Goal: Complete application form

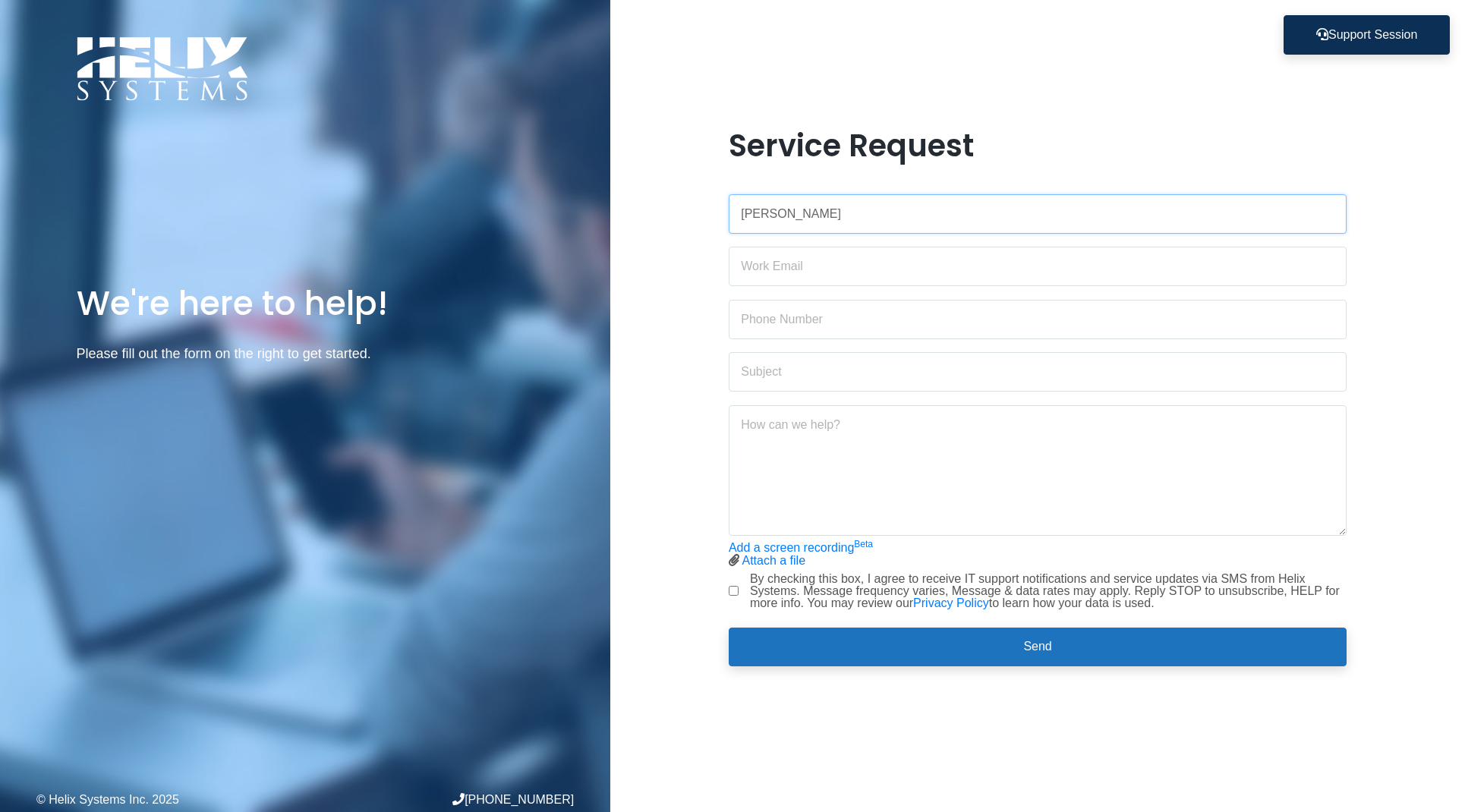
type input "[PERSON_NAME]"
type input "[EMAIL_ADDRESS][DOMAIN_NAME]"
type input "9737149781"
click at [777, 378] on input "text" at bounding box center [1037, 372] width 618 height 39
type input "Email permission"
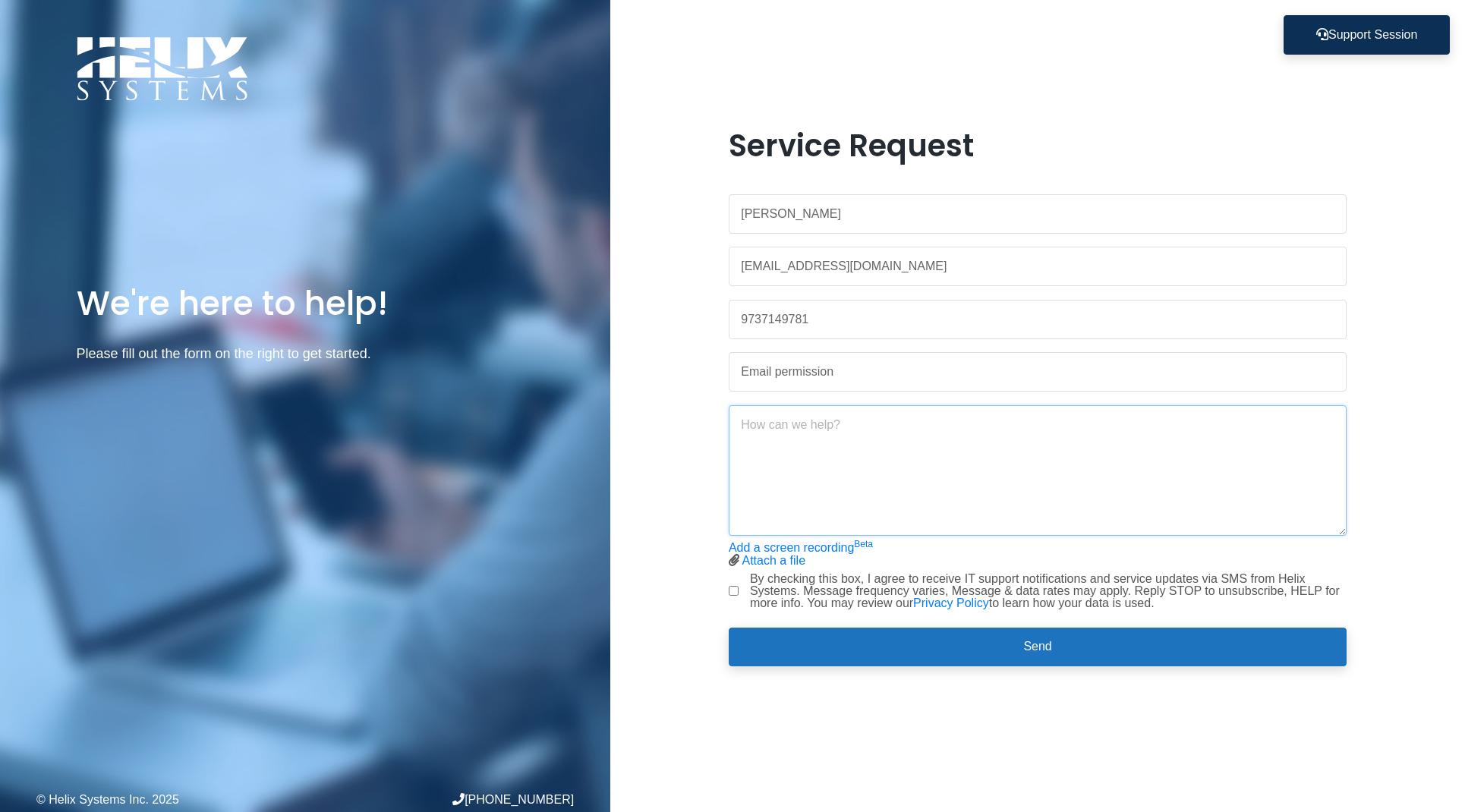
click at [748, 418] on textarea at bounding box center [1037, 470] width 618 height 131
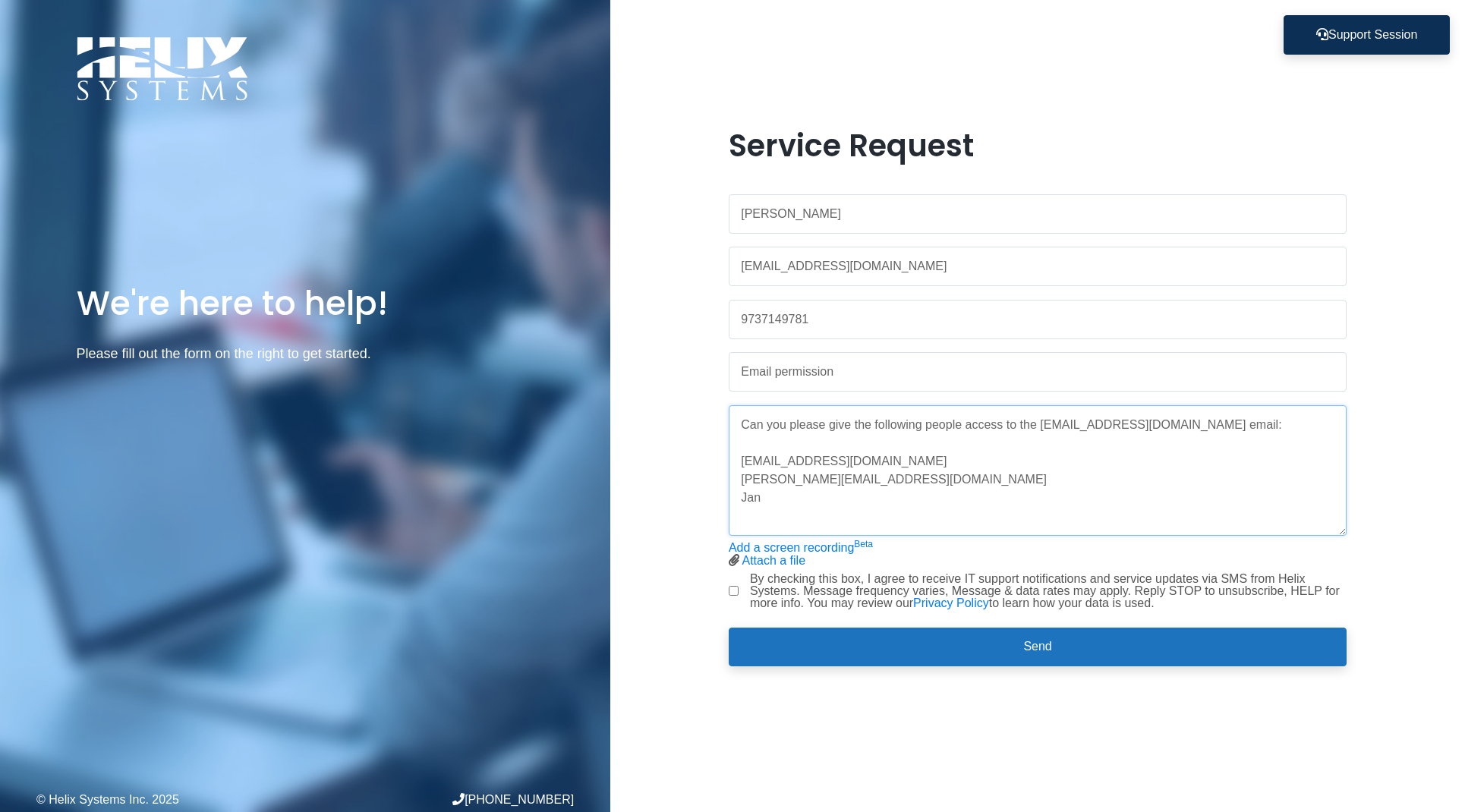
click at [774, 475] on textarea "Can you please give the following people access to the [EMAIL_ADDRESS][DOMAIN_N…" at bounding box center [1037, 470] width 618 height 131
click at [771, 495] on textarea "Can you please give the following people access to the [EMAIL_ADDRESS][DOMAIN_N…" at bounding box center [1037, 470] width 618 height 131
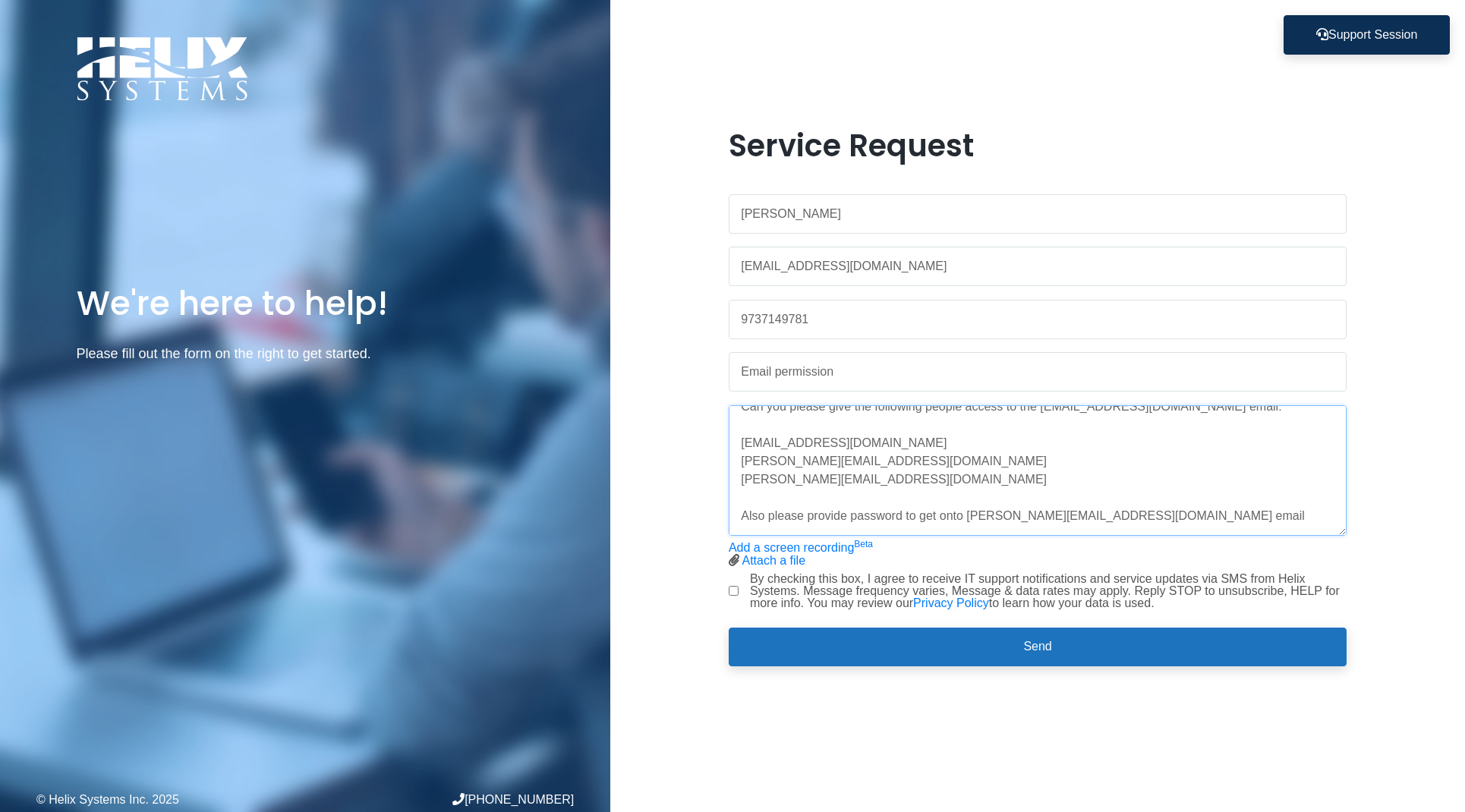
type textarea "Can you please give the following people access to the [EMAIL_ADDRESS][DOMAIN_N…"
click at [732, 588] on input "By checking this box, I agree to receive IT support notifications and service u…" at bounding box center [733, 590] width 10 height 10
checkbox input "true"
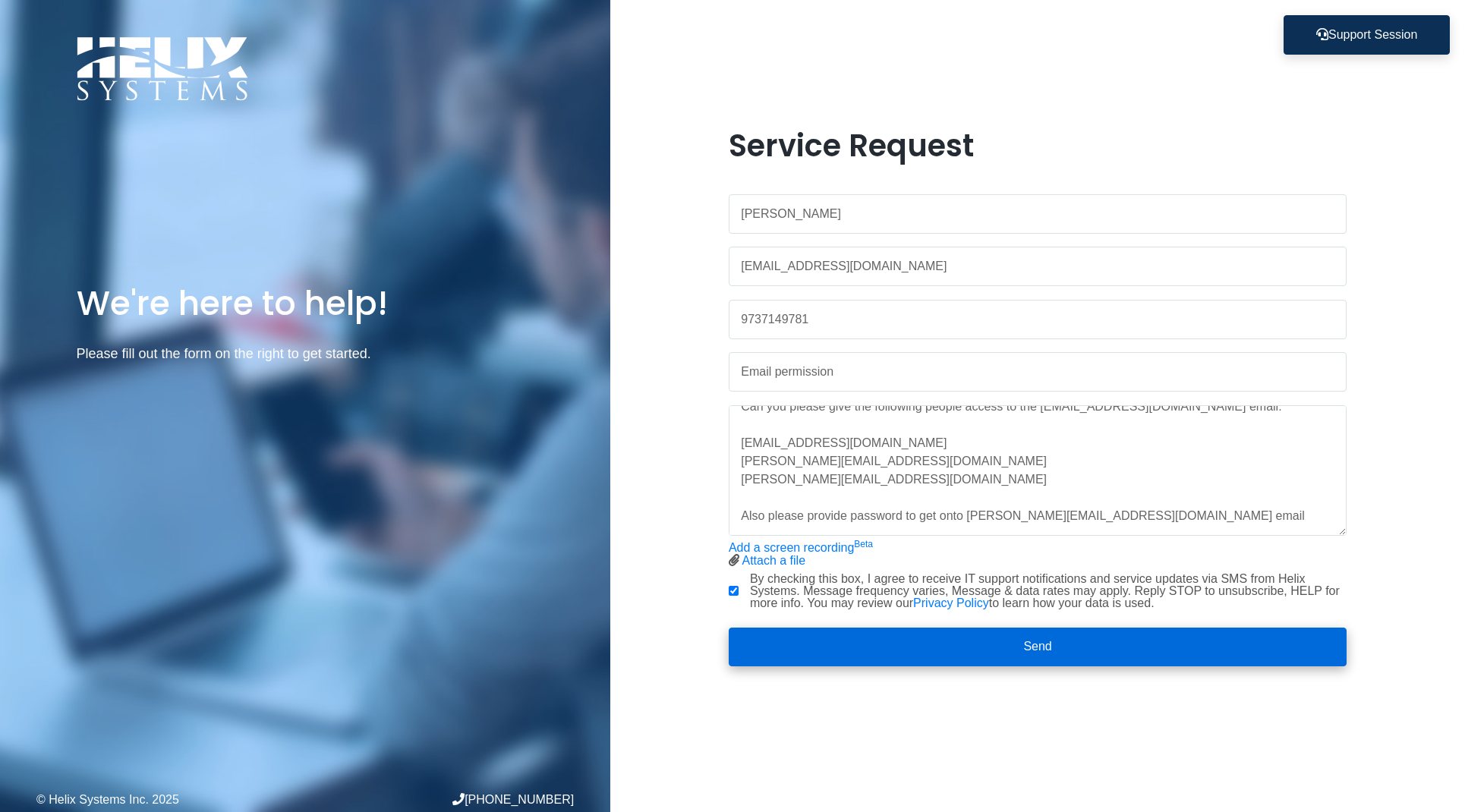
click at [871, 634] on button "Send" at bounding box center [1037, 647] width 618 height 39
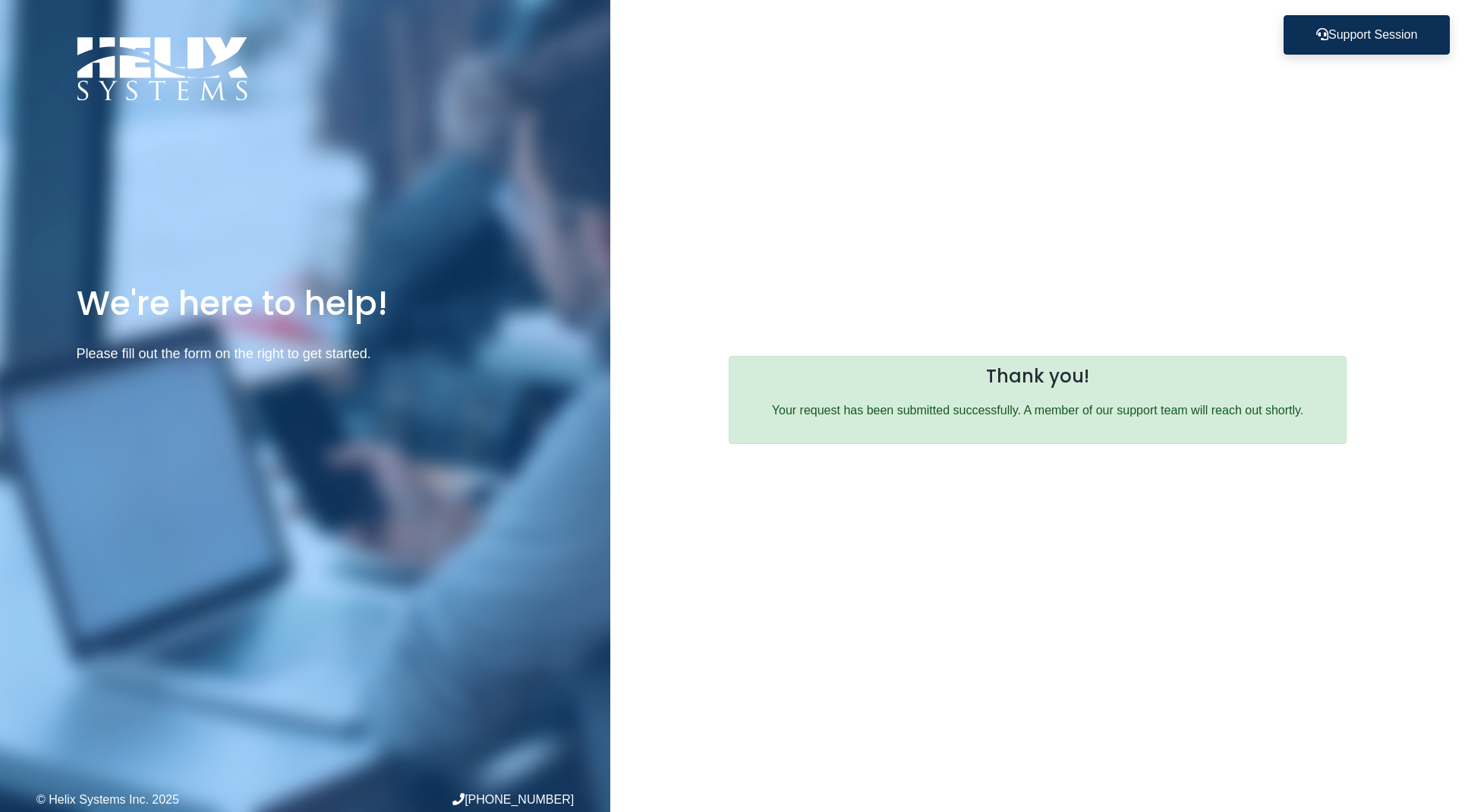
click at [363, 645] on div "We're here to help! Please fill out the form on the right to get started. © Hel…" at bounding box center [305, 406] width 610 height 812
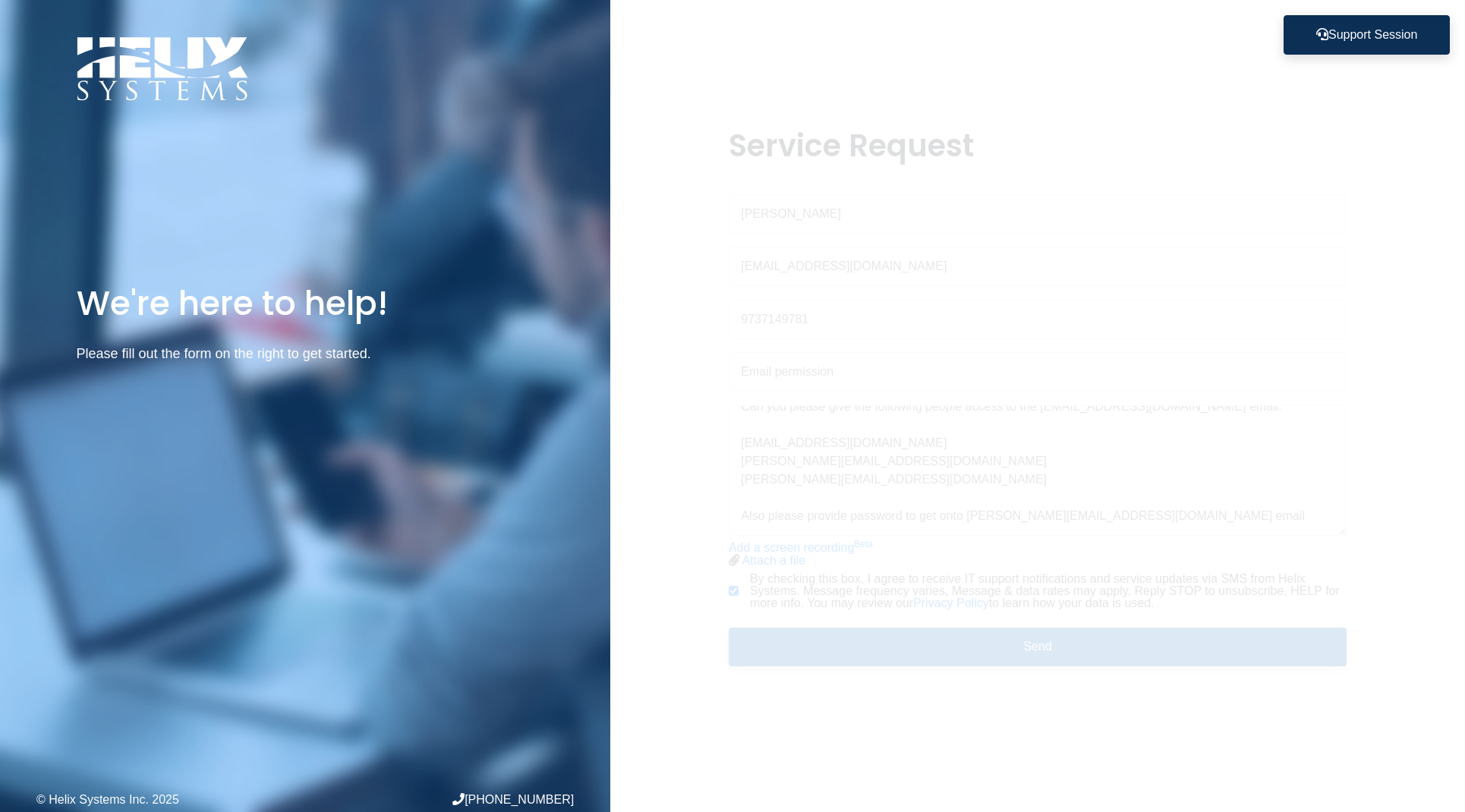
scroll to position [0, 0]
